Goal: Entertainment & Leisure: Consume media (video, audio)

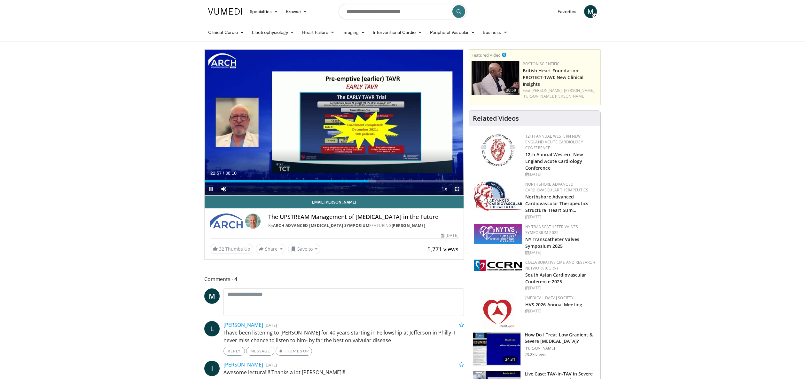
click at [457, 188] on span "Video Player" at bounding box center [457, 188] width 13 height 13
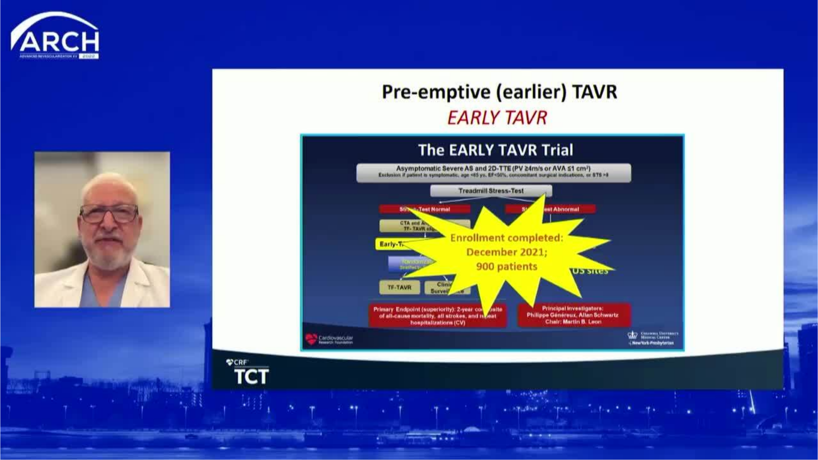
click at [7, 378] on div "10 seconds Tap to unmute" at bounding box center [409, 230] width 818 height 460
